Goal: Task Accomplishment & Management: Complete application form

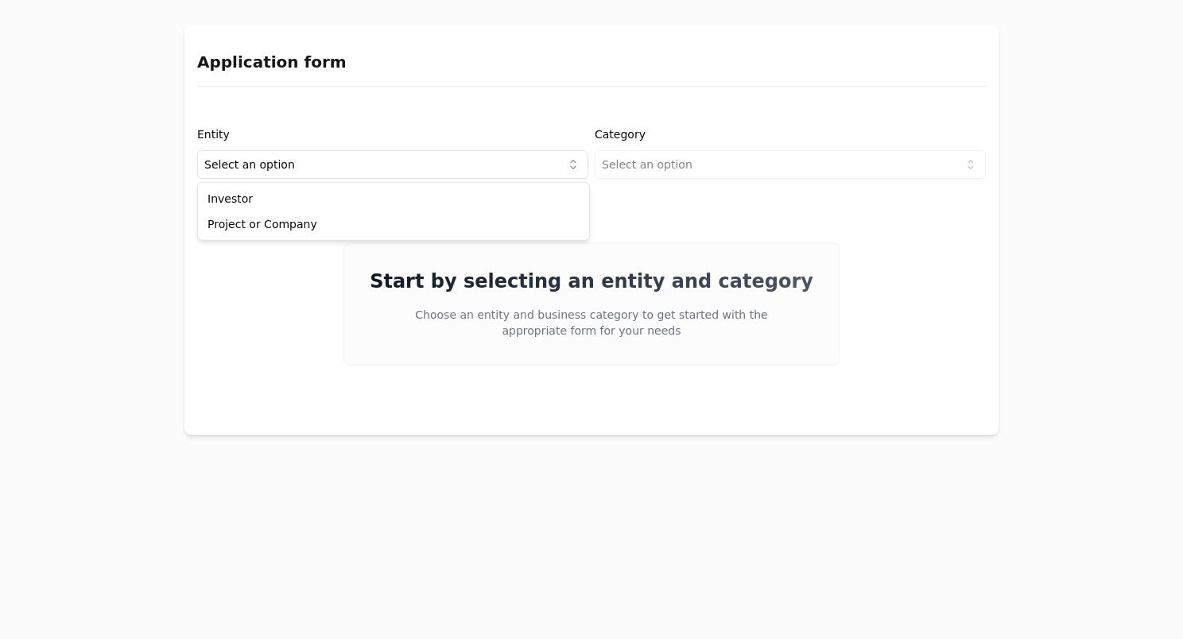
click at [452, 165] on html "Application form Entity Select an option Category Select an option Start by sel…" at bounding box center [591, 319] width 1183 height 639
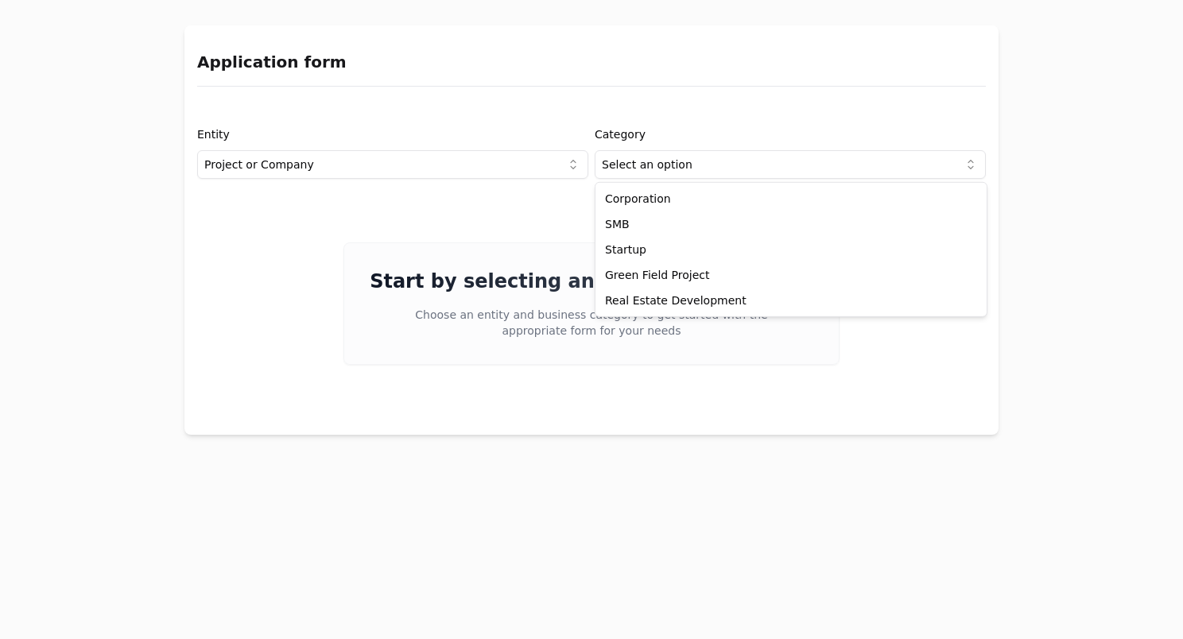
click at [690, 173] on html "Application form Entity Project or Company Category Select an option Start by s…" at bounding box center [591, 319] width 1183 height 639
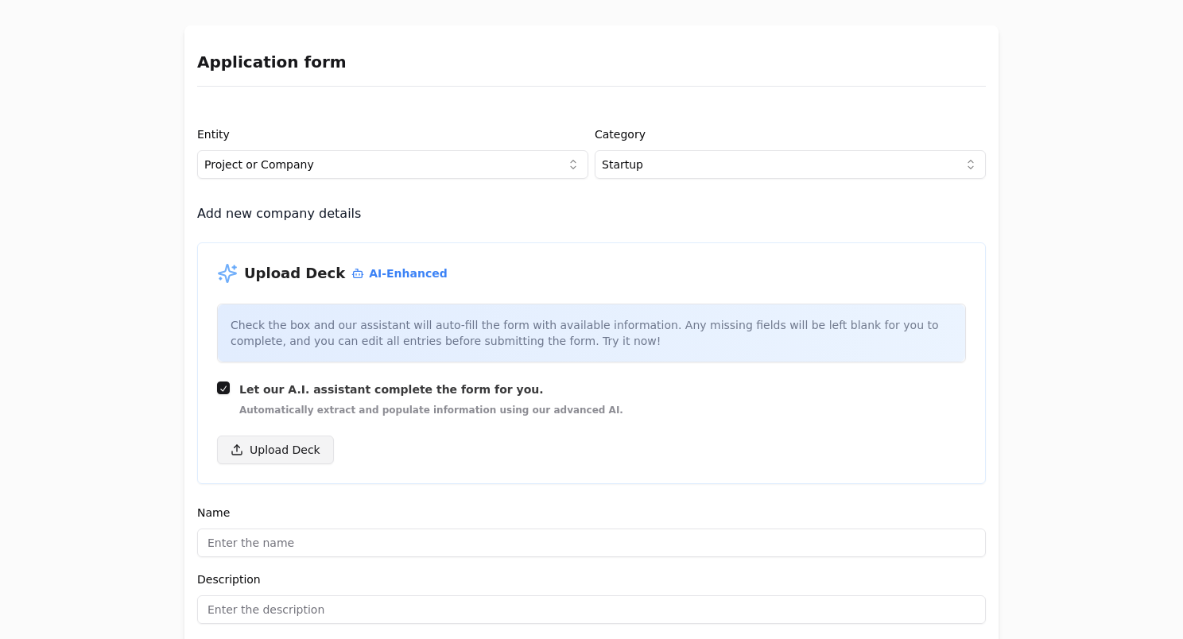
click at [272, 452] on button "Upload Deck" at bounding box center [275, 450] width 117 height 29
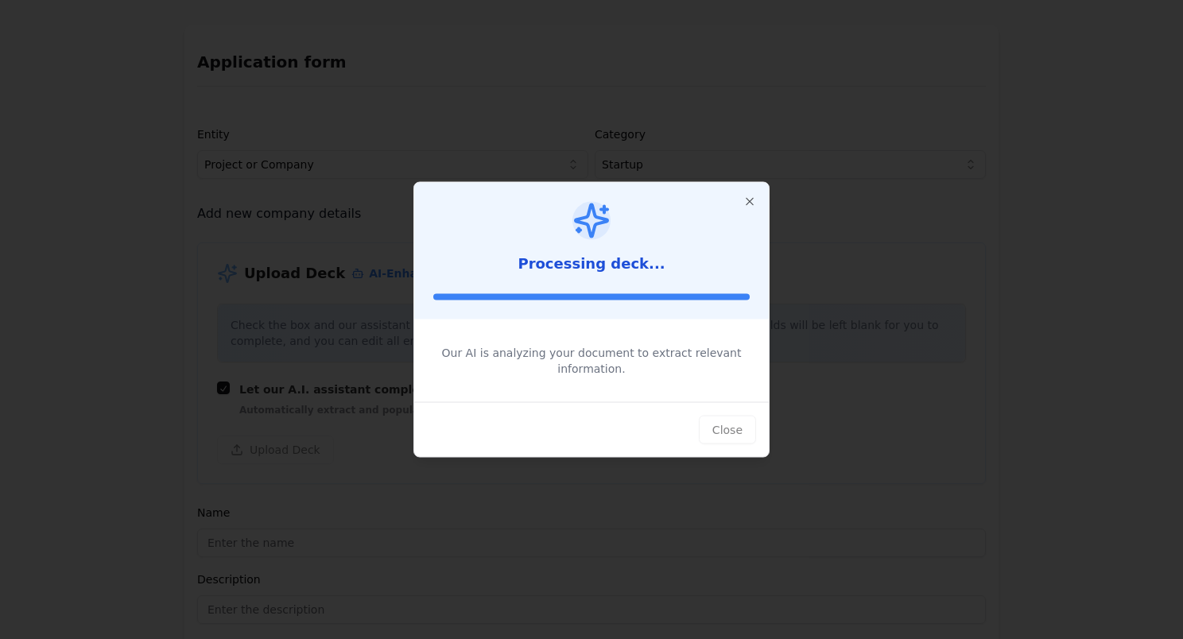
type input "TGA"
type input "Upskilling humanity one game at a time."
type textarea "TGA revolutionizes organizational training and empowerment through game-based l…"
type input "$0"
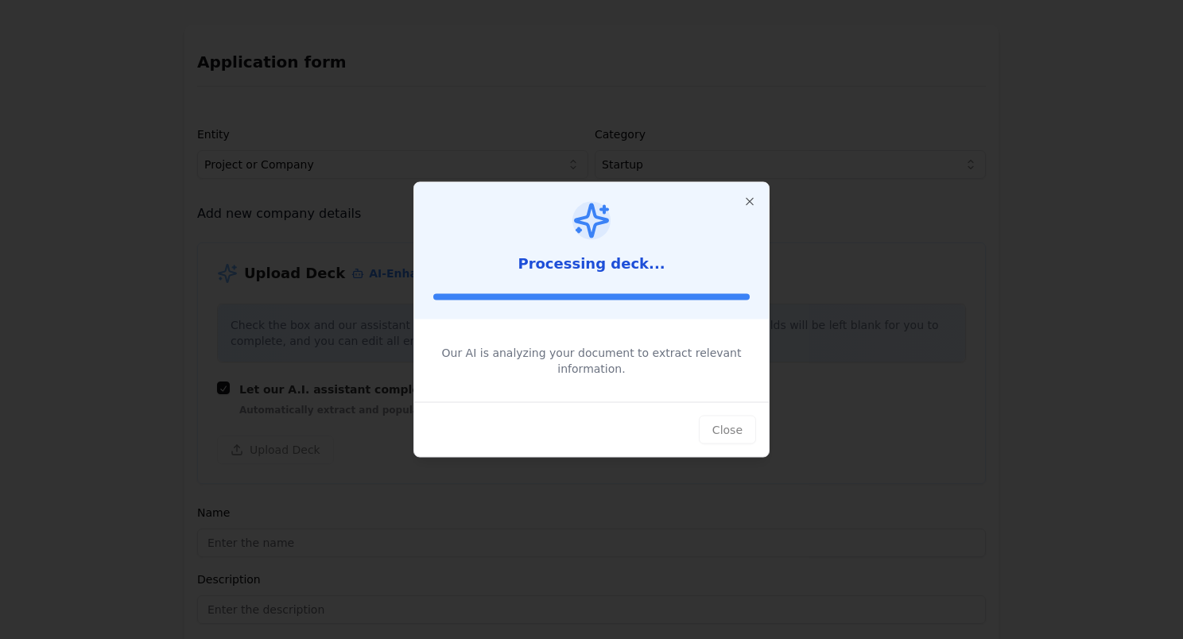
type input "$0"
type textarea "TGA develops engaging learning games and an AI-powered platform, KAYLA, which e…"
type textarea "We use adaptive AI middleware to transform content into interactive games. Our …"
type textarea "Global corporations looking to improve training and performance through engagin…"
type textarea "Technological transformation will affect 1 billion jobs by 2030, highlighting t…"
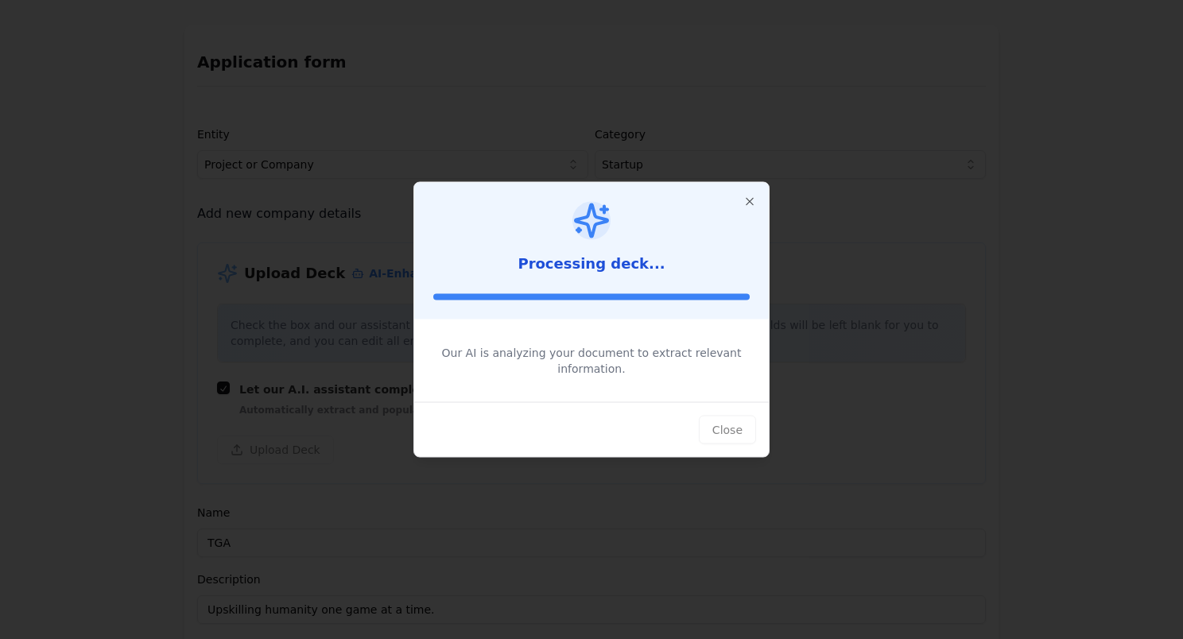
type textarea "Organizations face a crisis in reskilling employees at scale while maintaining …"
type input "[URL][DOMAIN_NAME]"
type input "$0"
type textarea "Led by experienced entrepreneurs, game designers, and learning experts. The mul…"
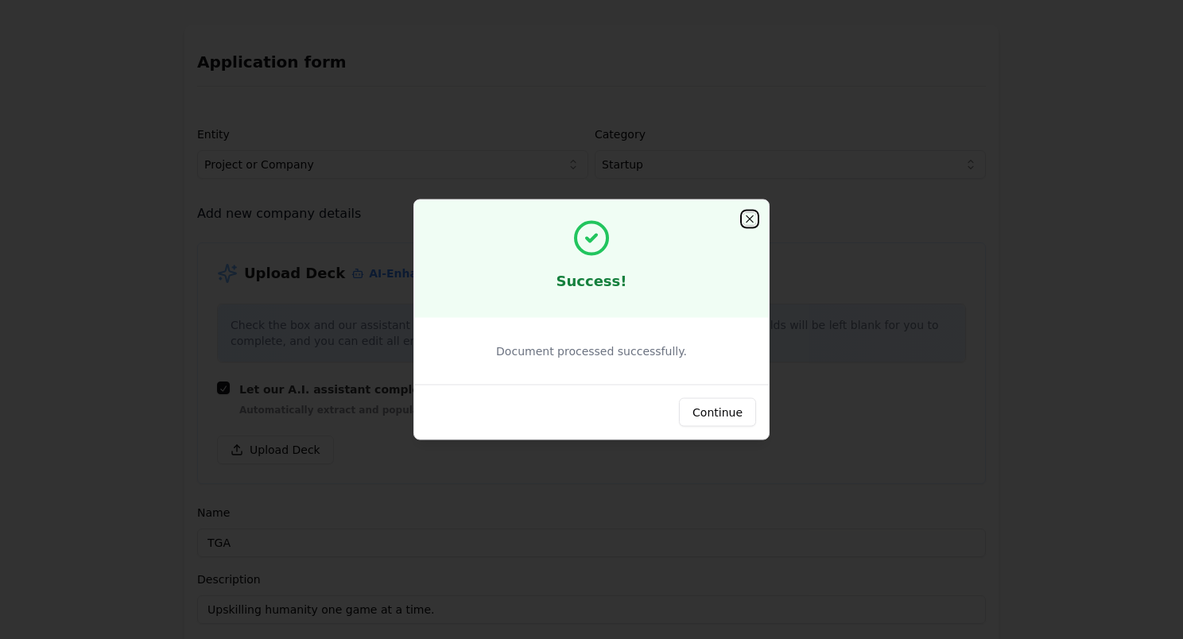
click at [755, 218] on icon "button" at bounding box center [750, 219] width 13 height 13
click at [741, 223] on div "Success!" at bounding box center [591, 259] width 355 height 118
click at [760, 213] on div "Success!" at bounding box center [591, 259] width 355 height 118
click at [755, 221] on icon "button" at bounding box center [750, 219] width 13 height 13
click at [752, 212] on div "Success!" at bounding box center [591, 259] width 355 height 118
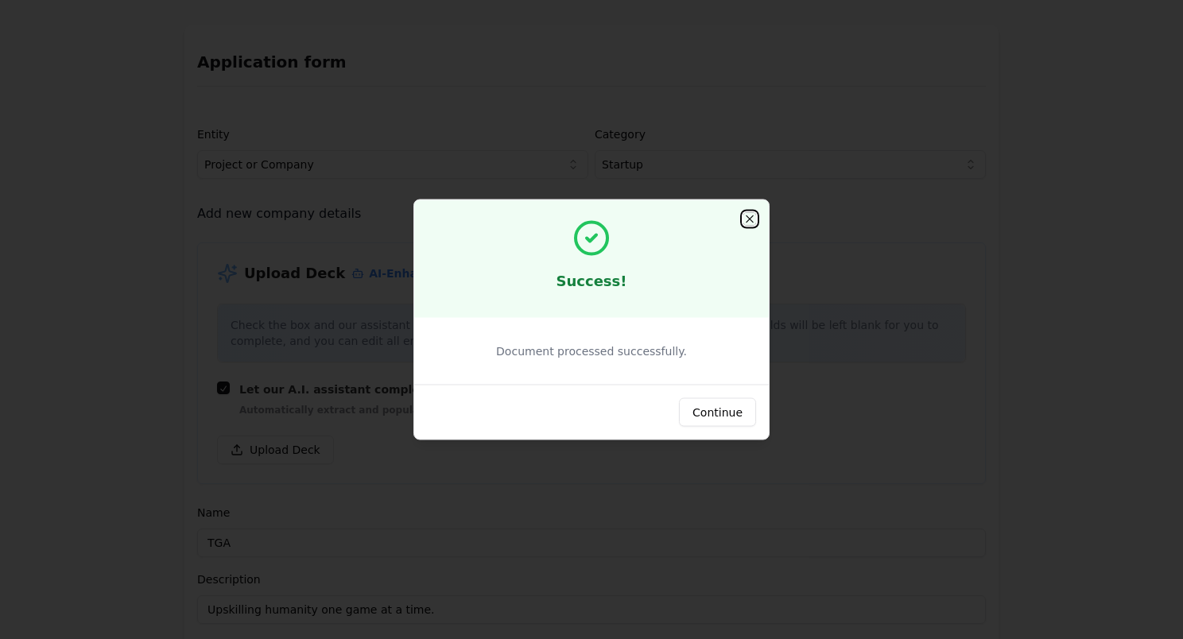
click at [751, 216] on icon "button" at bounding box center [750, 219] width 13 height 13
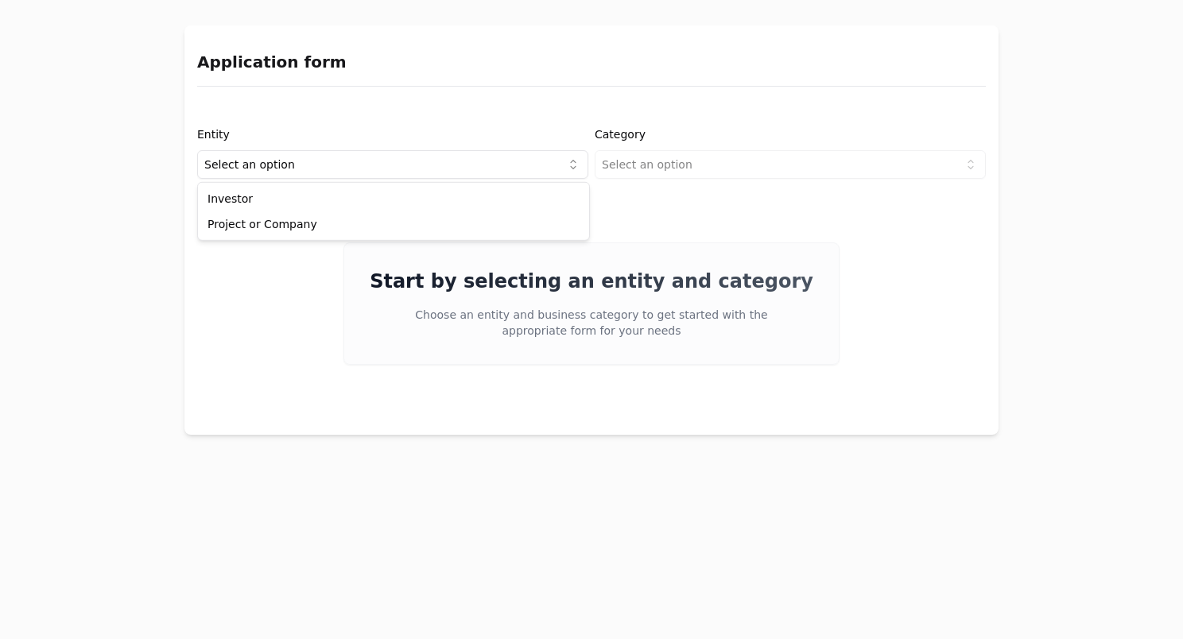
click at [494, 166] on html "Application form Entity Select an option Category Select an option Start by sel…" at bounding box center [591, 319] width 1183 height 639
click at [632, 185] on div "Entity Project or Company Category Select an option Start by selecting an entit…" at bounding box center [592, 267] width 814 height 310
click at [632, 171] on html "Application form Entity Project or Company Category Select an option Start by s…" at bounding box center [591, 319] width 1183 height 639
